Goal: Information Seeking & Learning: Learn about a topic

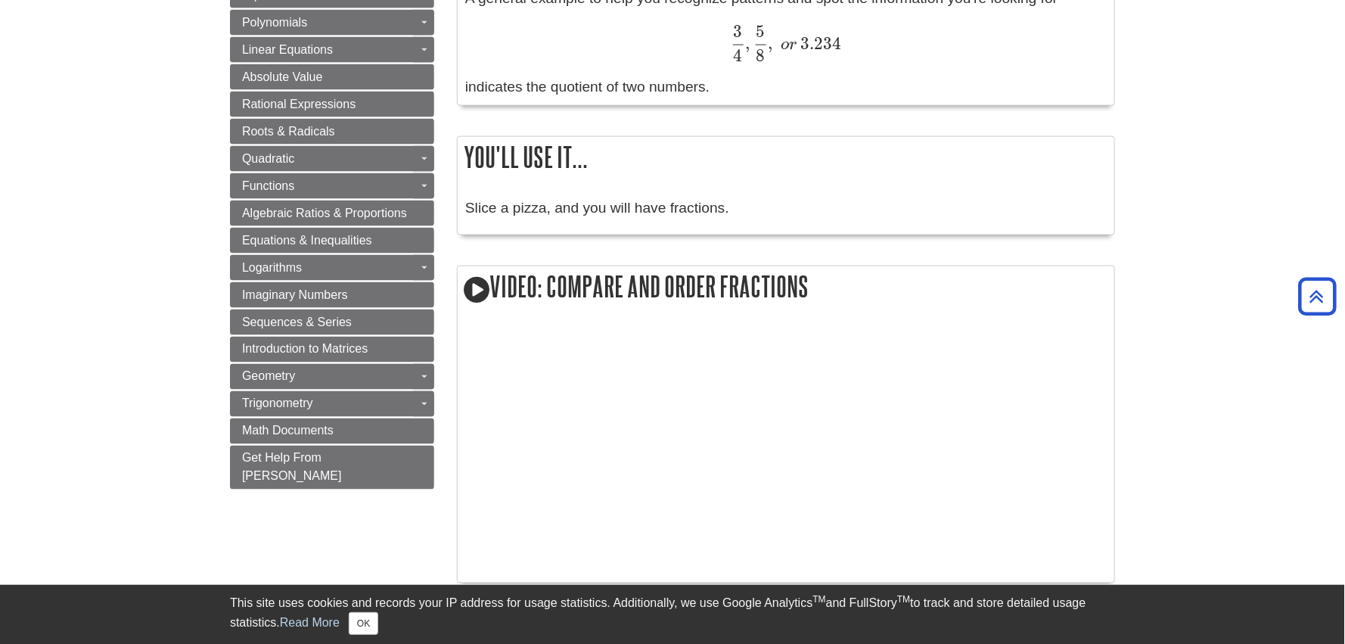
scroll to position [1009, 0]
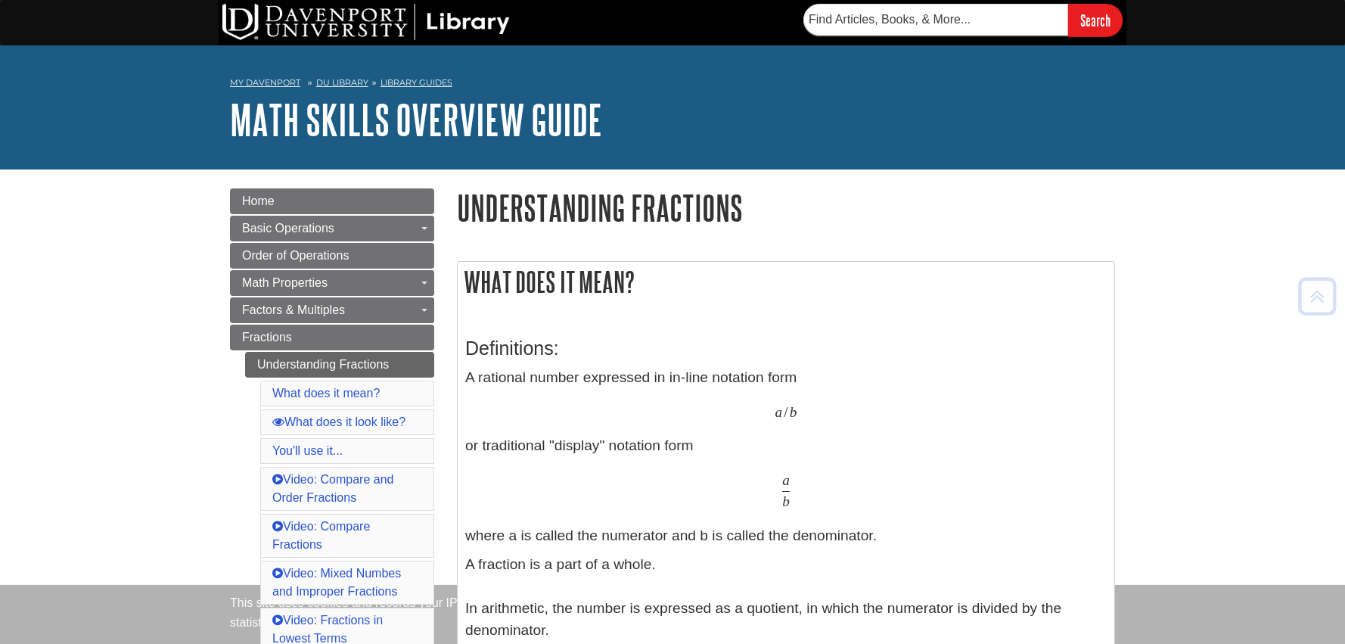
scroll to position [1009, 0]
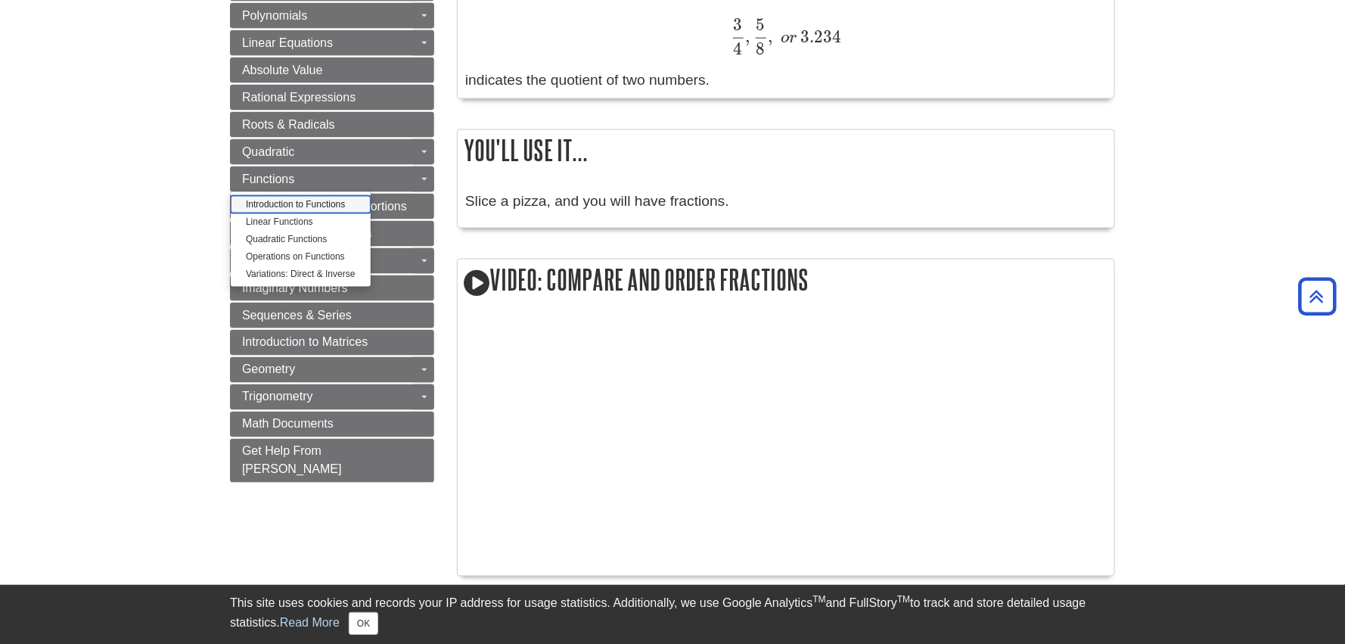
click at [268, 200] on link "Introduction to Functions" at bounding box center [301, 204] width 140 height 17
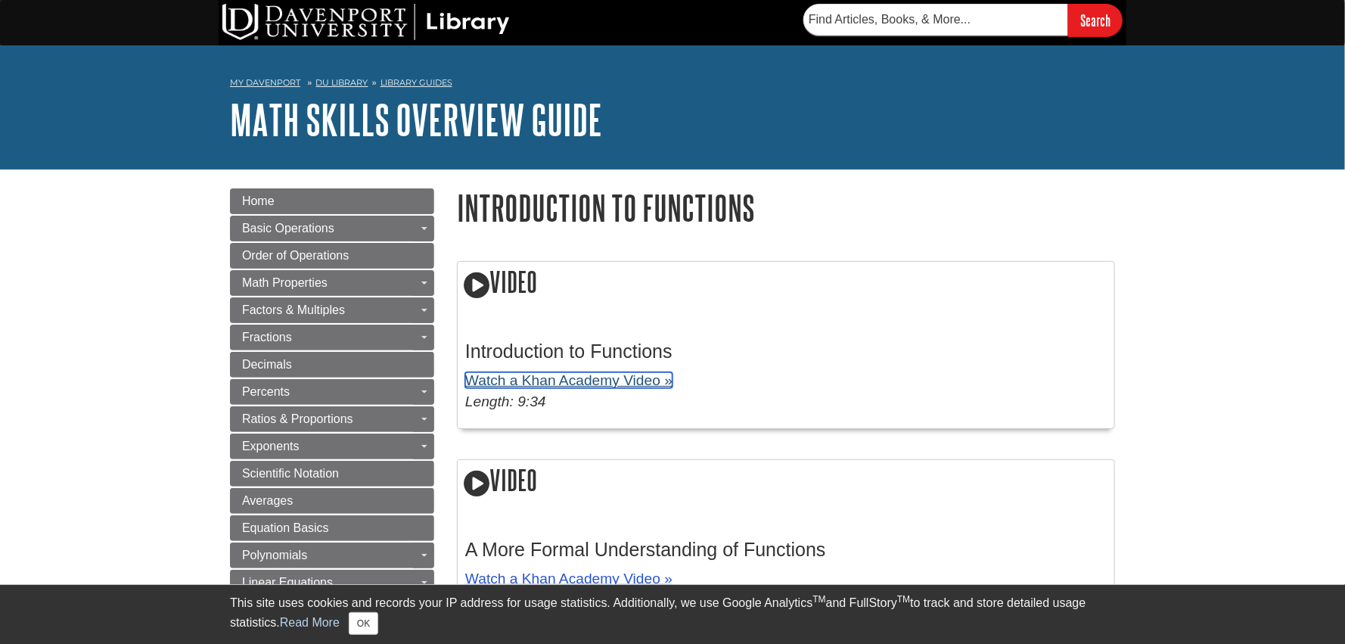
click at [604, 382] on link "Watch a Khan Academy Video »" at bounding box center [568, 380] width 207 height 16
